Goal: Task Accomplishment & Management: Complete application form

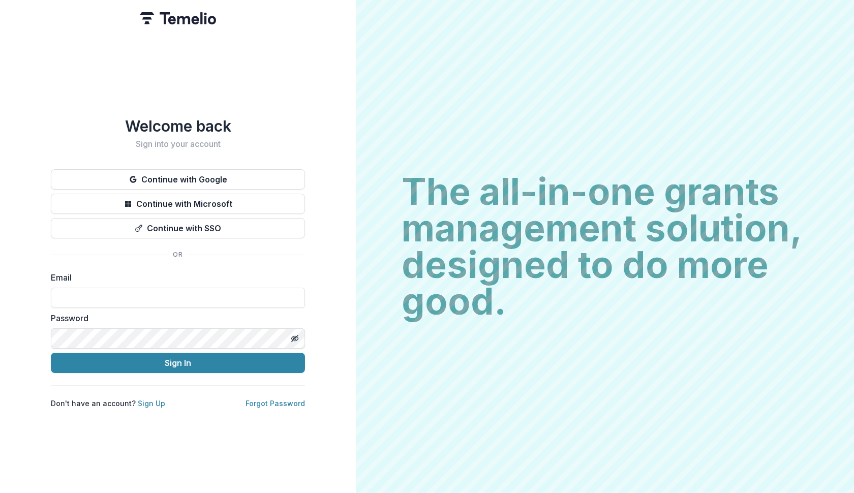
type input "**********"
click at [178, 359] on button "Sign In" at bounding box center [178, 363] width 254 height 20
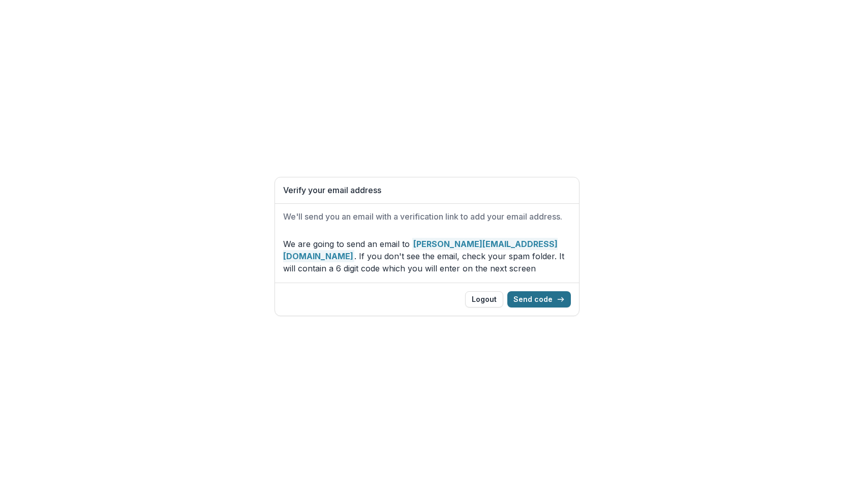
click at [540, 299] on button "Send code" at bounding box center [539, 299] width 64 height 16
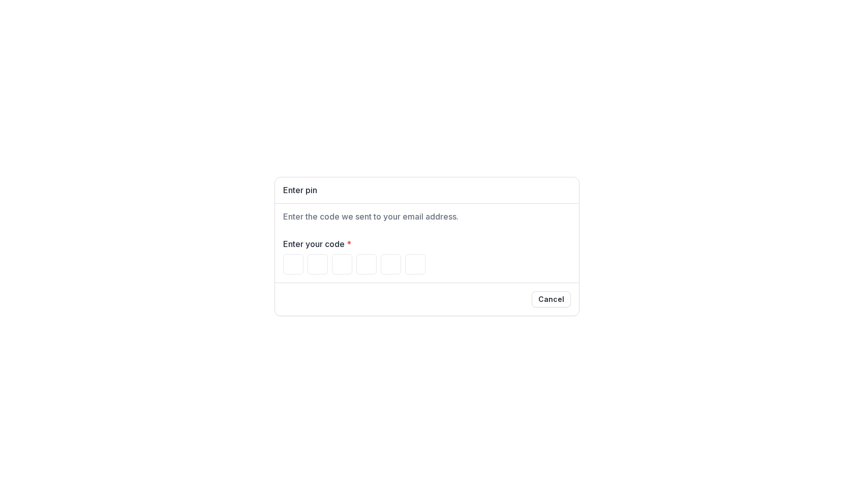
click at [330, 190] on h1 "Enter pin" at bounding box center [427, 191] width 288 height 10
click at [317, 187] on h1 "Enter pin" at bounding box center [427, 191] width 288 height 10
click at [296, 268] on input "Please enter your pin code" at bounding box center [293, 264] width 20 height 20
type input "*"
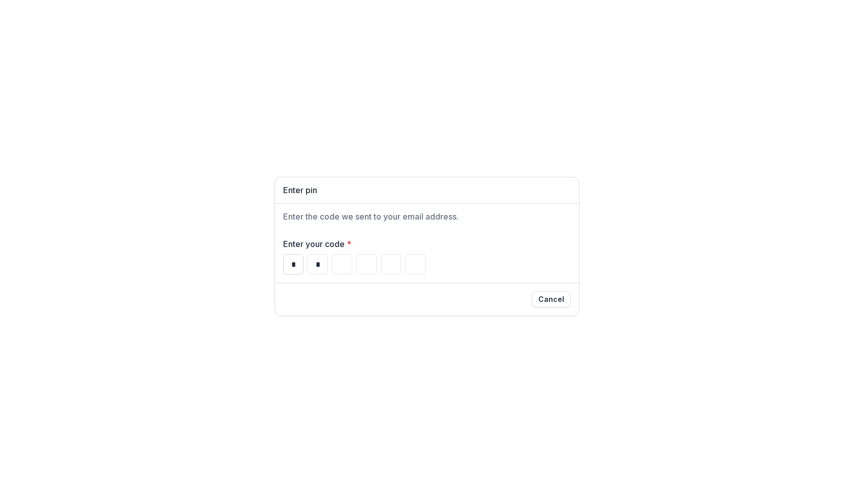
type input "*"
